Goal: Book appointment/travel/reservation

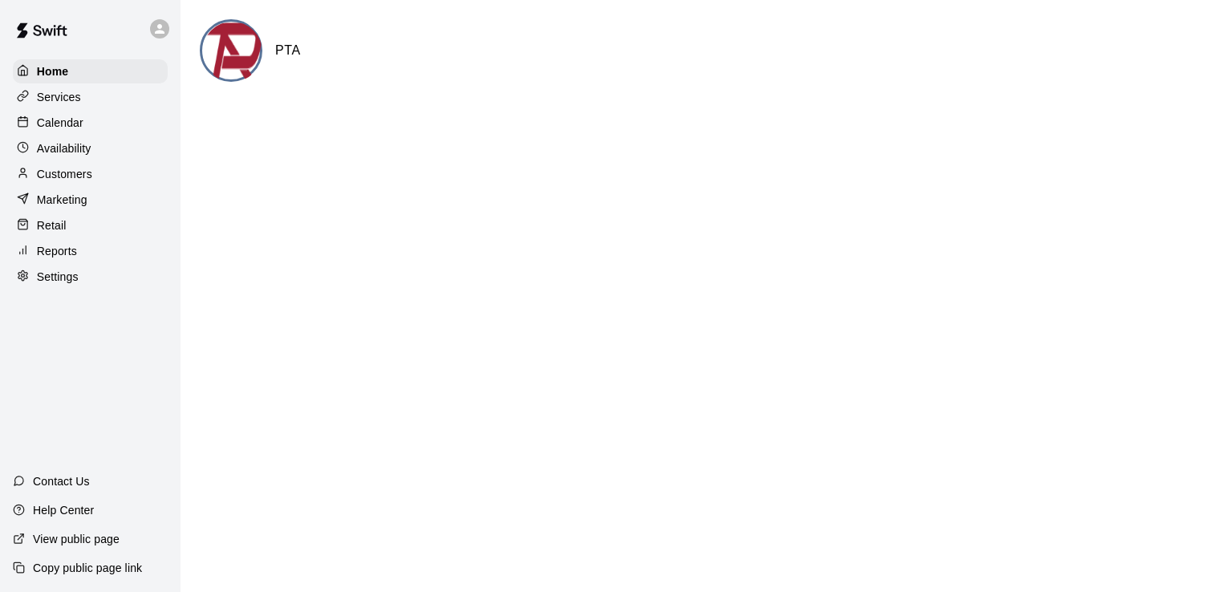
click at [53, 120] on p "Calendar" at bounding box center [60, 123] width 47 height 16
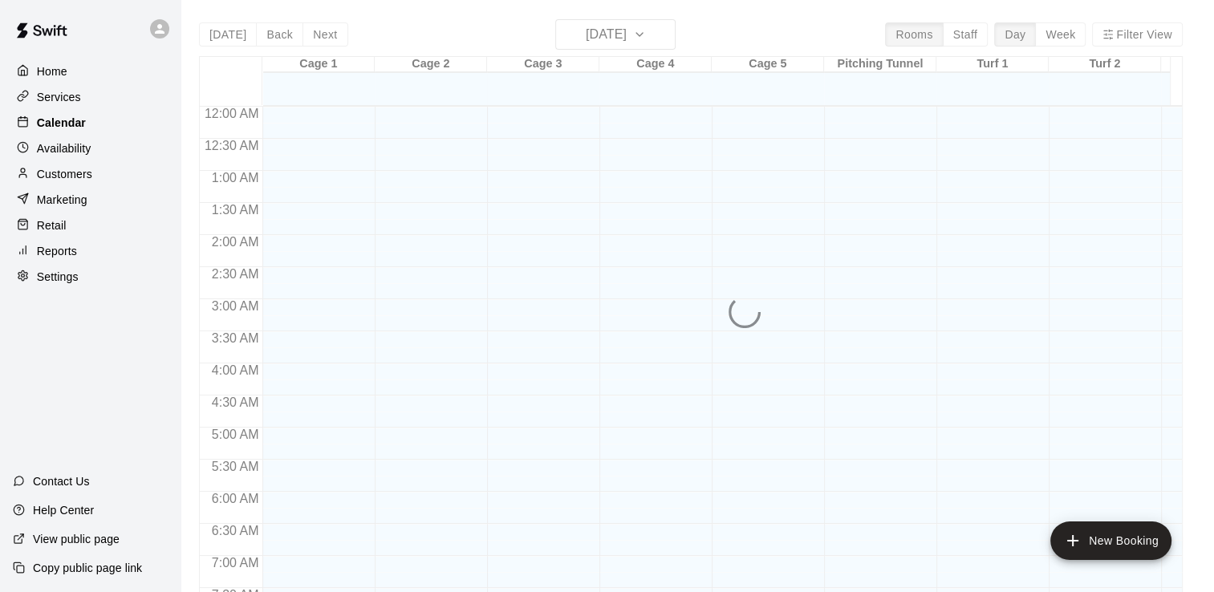
scroll to position [987, 0]
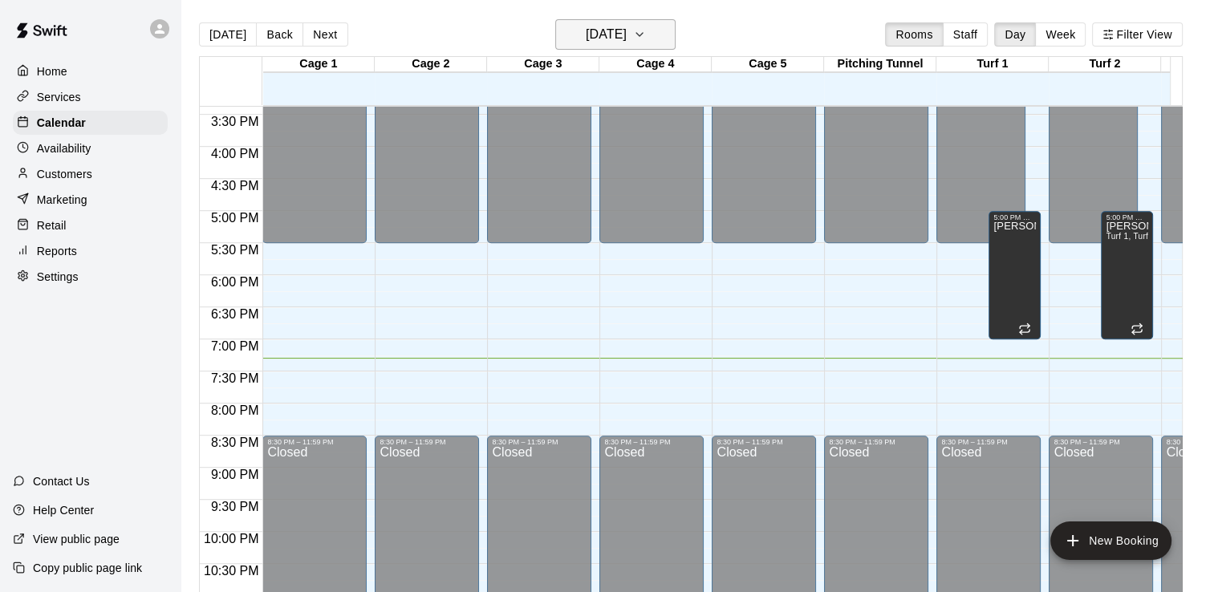
click at [668, 24] on button "[DATE]" at bounding box center [615, 34] width 120 height 30
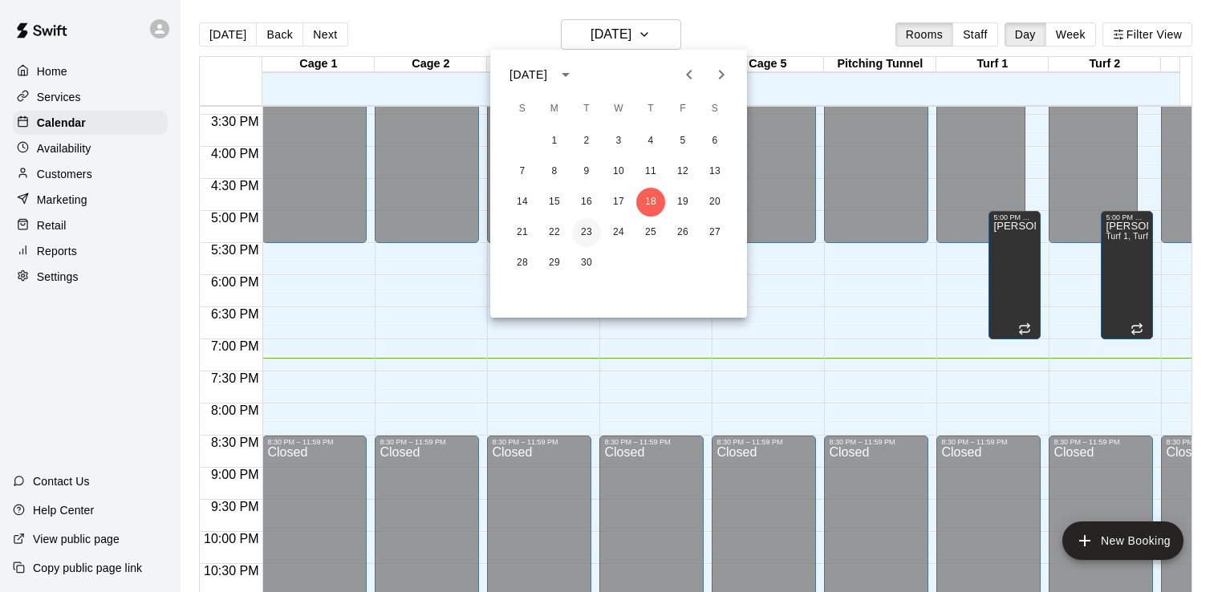
click at [594, 234] on button "23" at bounding box center [586, 232] width 29 height 29
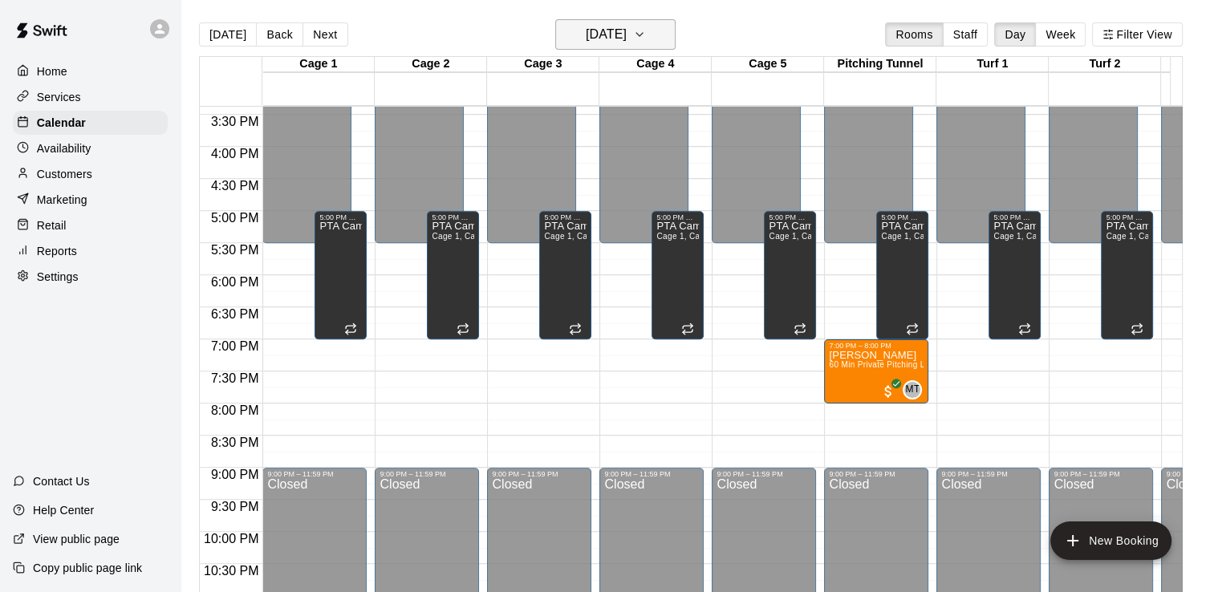
click at [646, 43] on icon "button" at bounding box center [639, 34] width 13 height 19
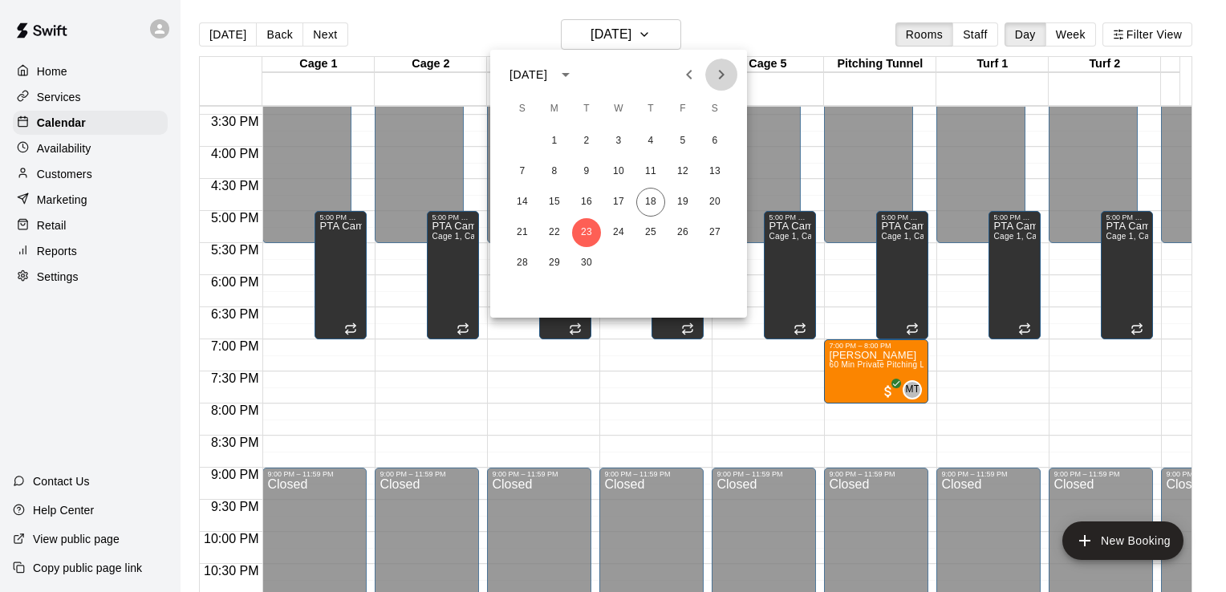
click at [716, 79] on icon "Next month" at bounding box center [721, 74] width 19 height 19
click at [620, 236] on button "22" at bounding box center [618, 232] width 29 height 29
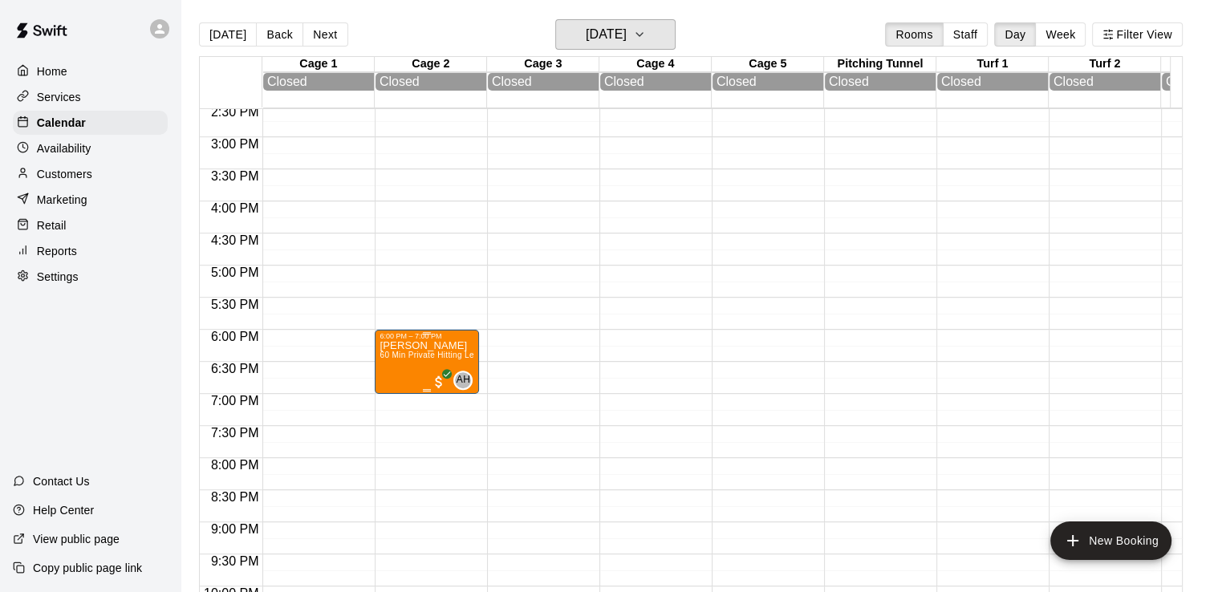
scroll to position [934, 0]
